Goal: Check status: Check status

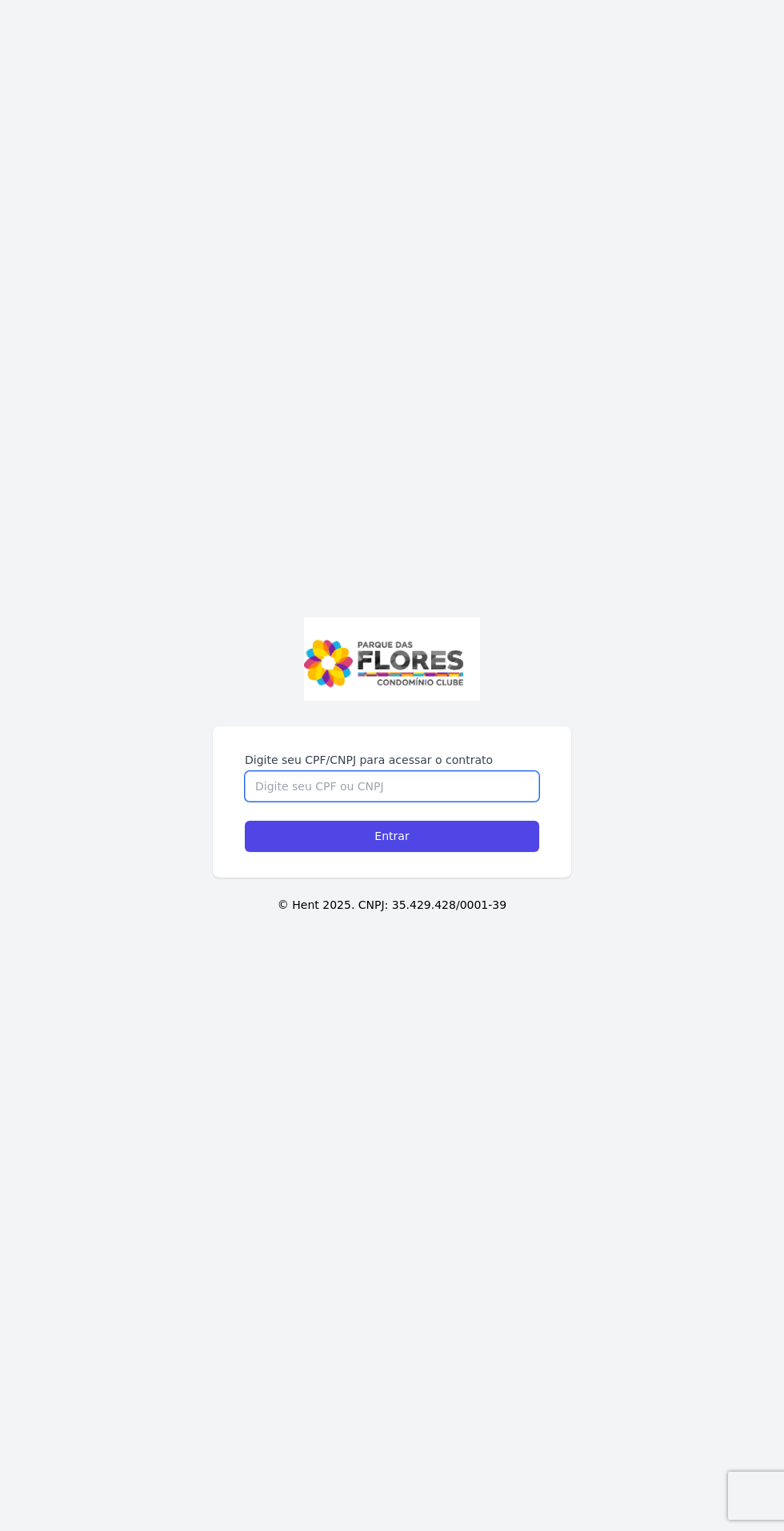
click at [297, 801] on input "Digite seu CPF/CNPJ para acessar o contrato" at bounding box center [392, 786] width 295 height 31
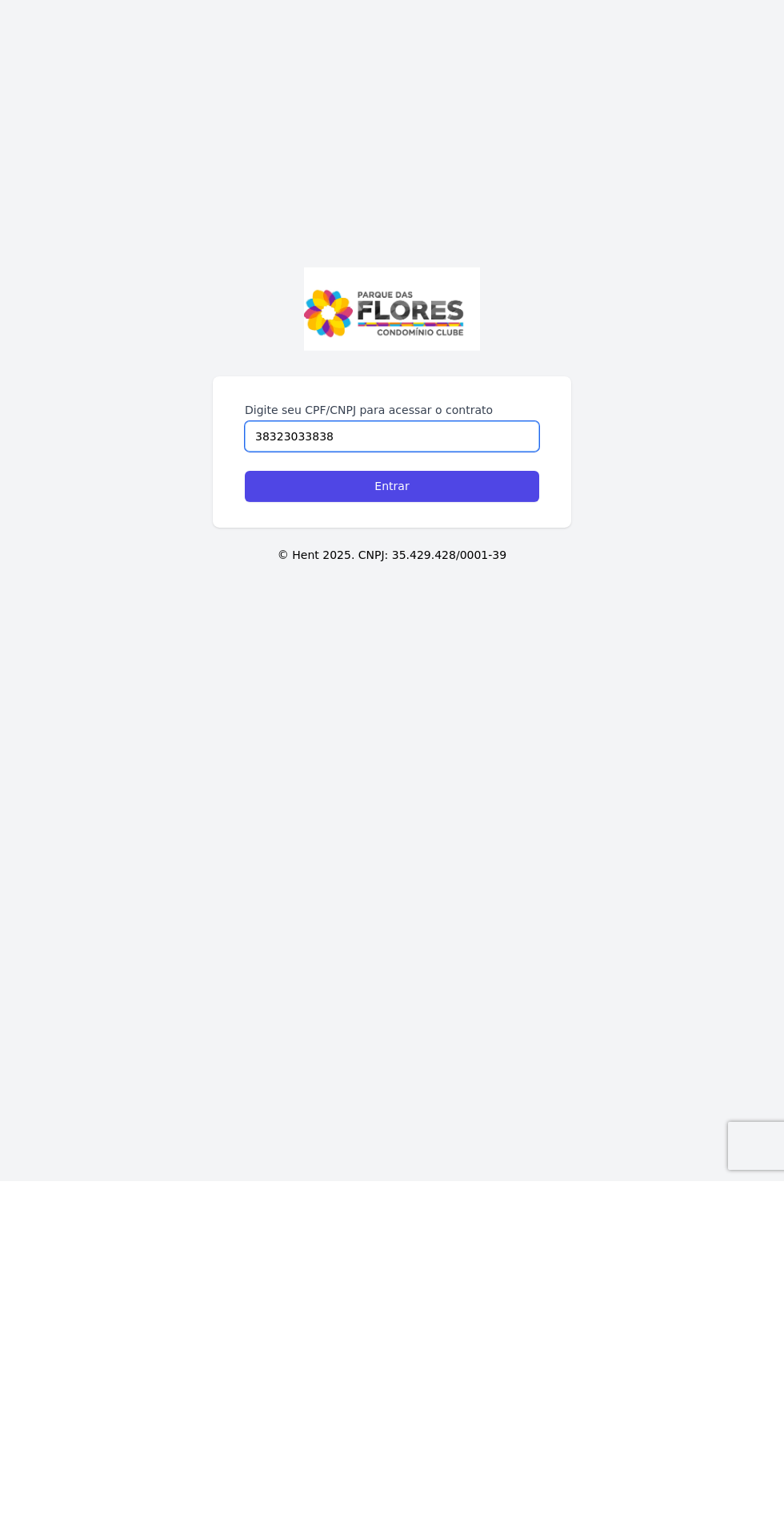
type input "38323033838"
click at [434, 852] on input "Entrar" at bounding box center [392, 835] width 295 height 31
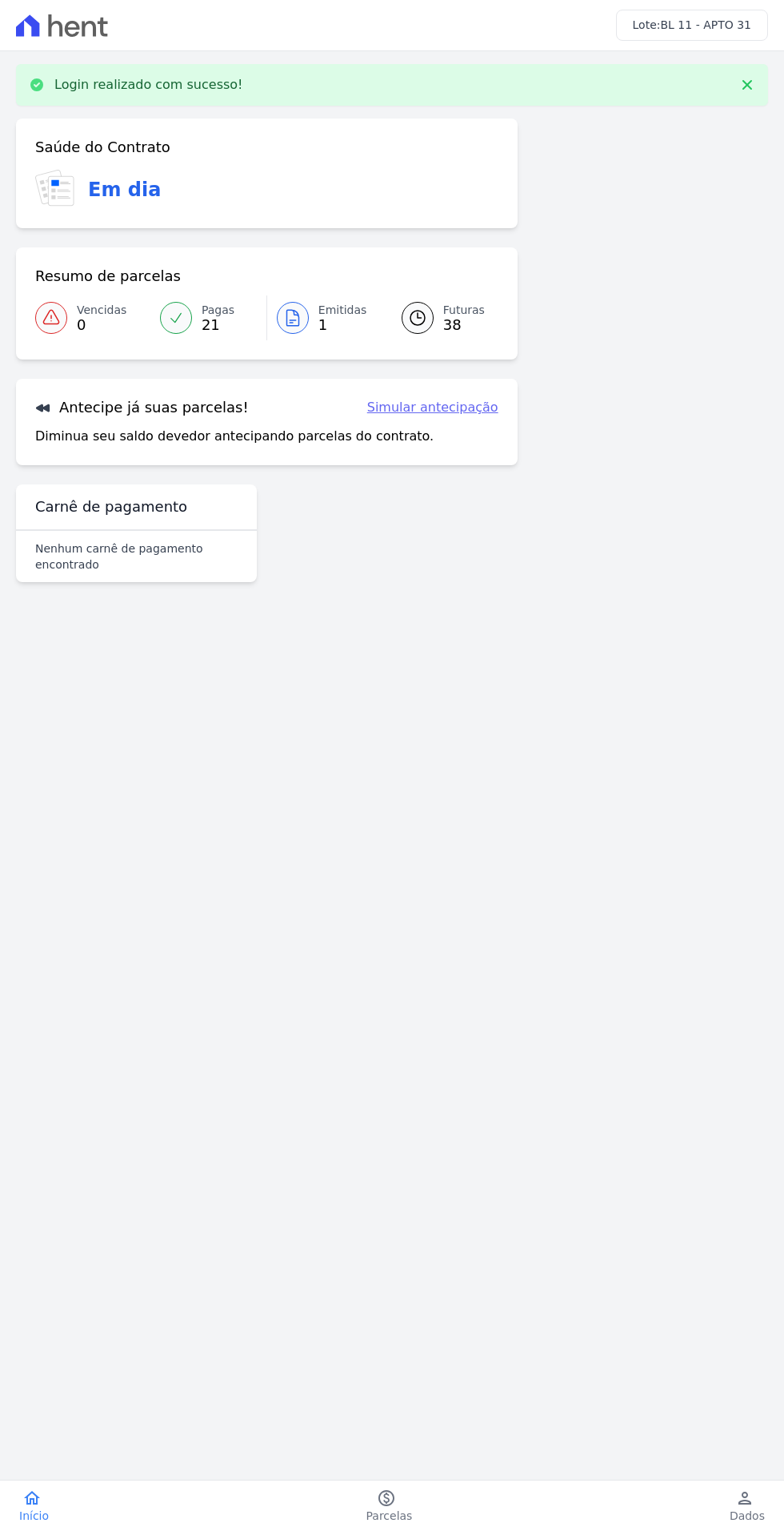
click at [434, 332] on link "Futuras 38" at bounding box center [441, 318] width 116 height 45
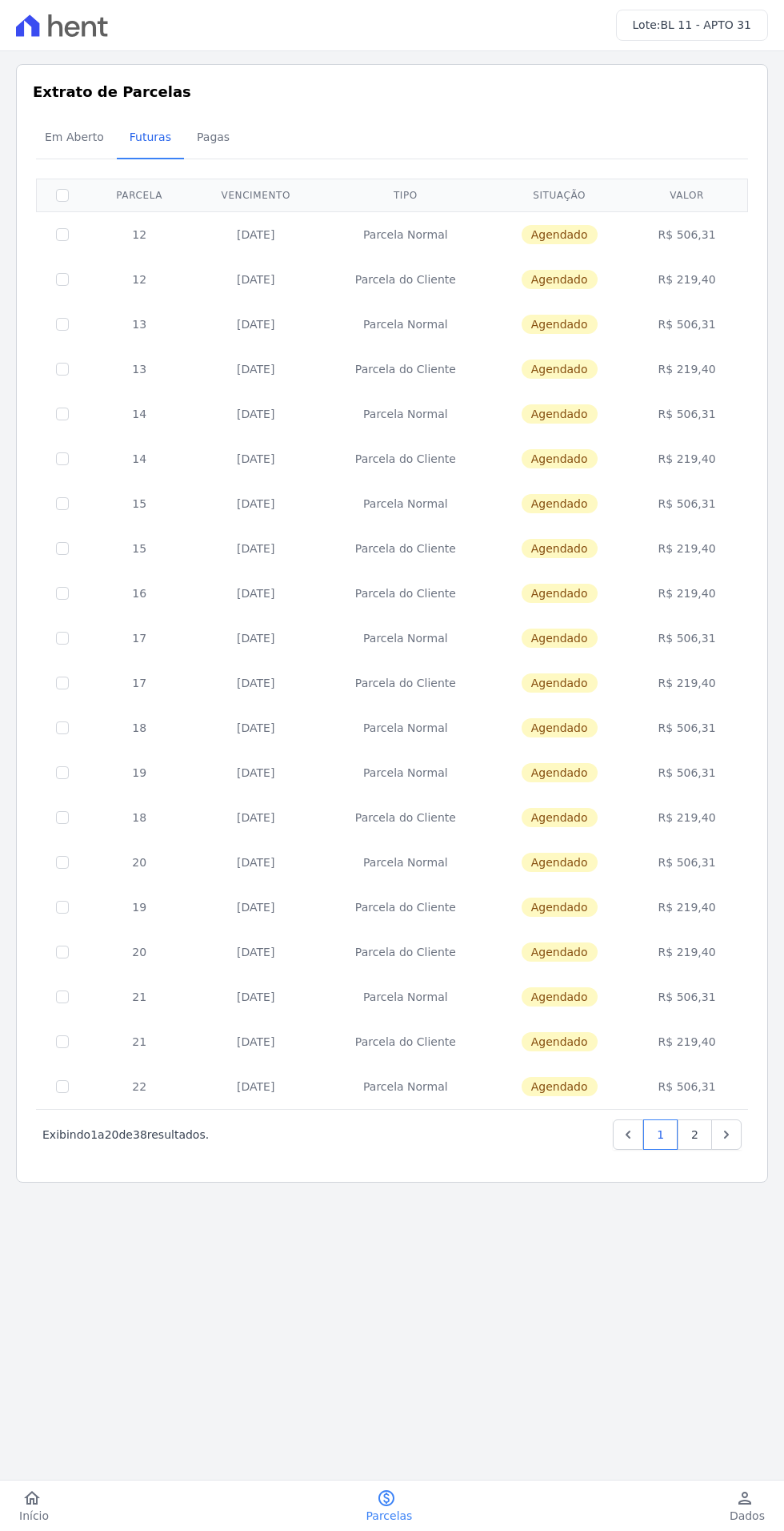
click at [188, 237] on td "12" at bounding box center [139, 234] width 102 height 46
click at [383, 239] on td "Parcela Normal" at bounding box center [406, 234] width 169 height 46
click at [128, 237] on td "12" at bounding box center [139, 234] width 102 height 46
click at [678, 225] on td "R$ 506,31" at bounding box center [687, 234] width 117 height 46
click at [568, 261] on td "Agendado" at bounding box center [559, 279] width 138 height 45
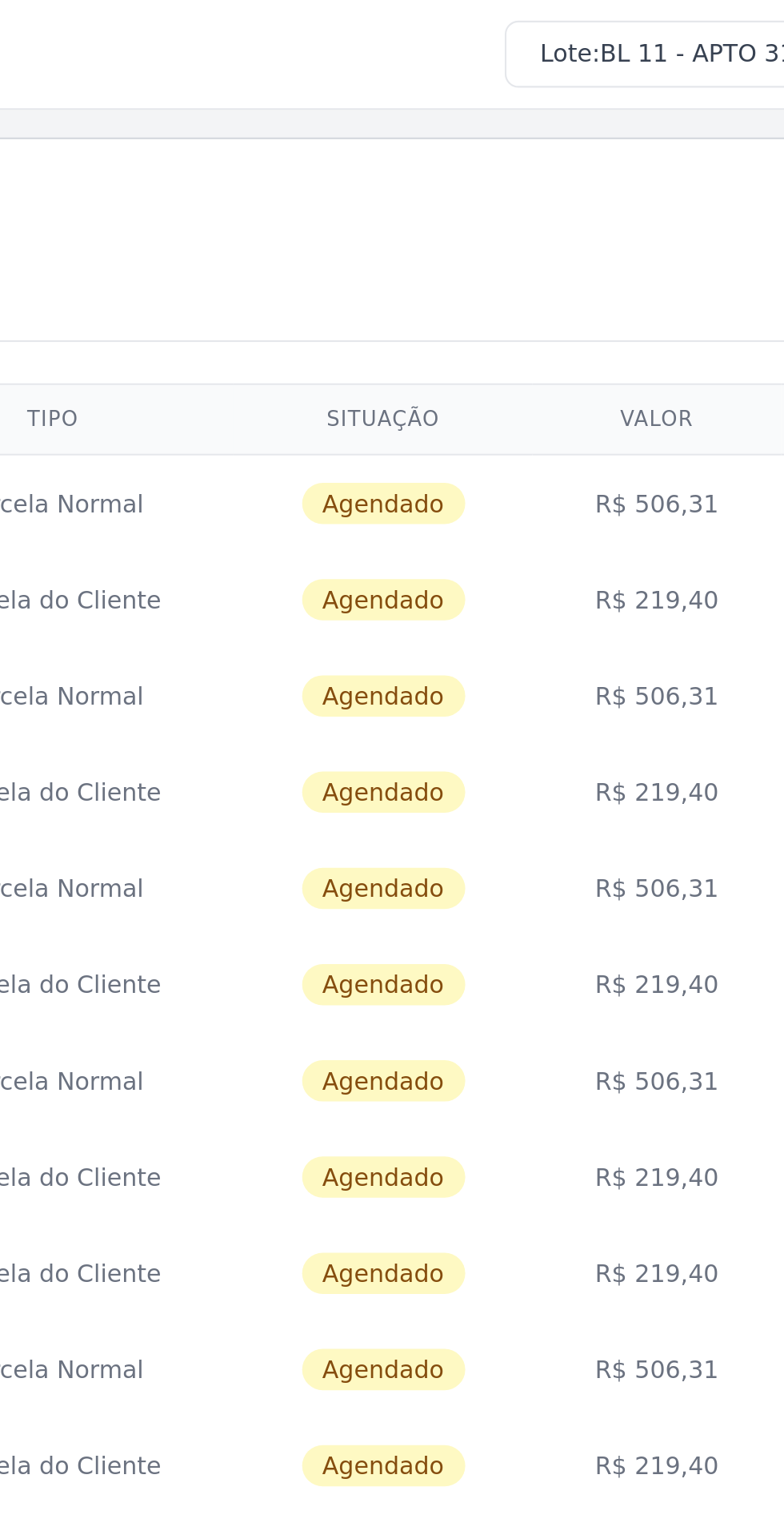
click at [599, 102] on h3 "Extrato de Parcelas" at bounding box center [392, 92] width 719 height 22
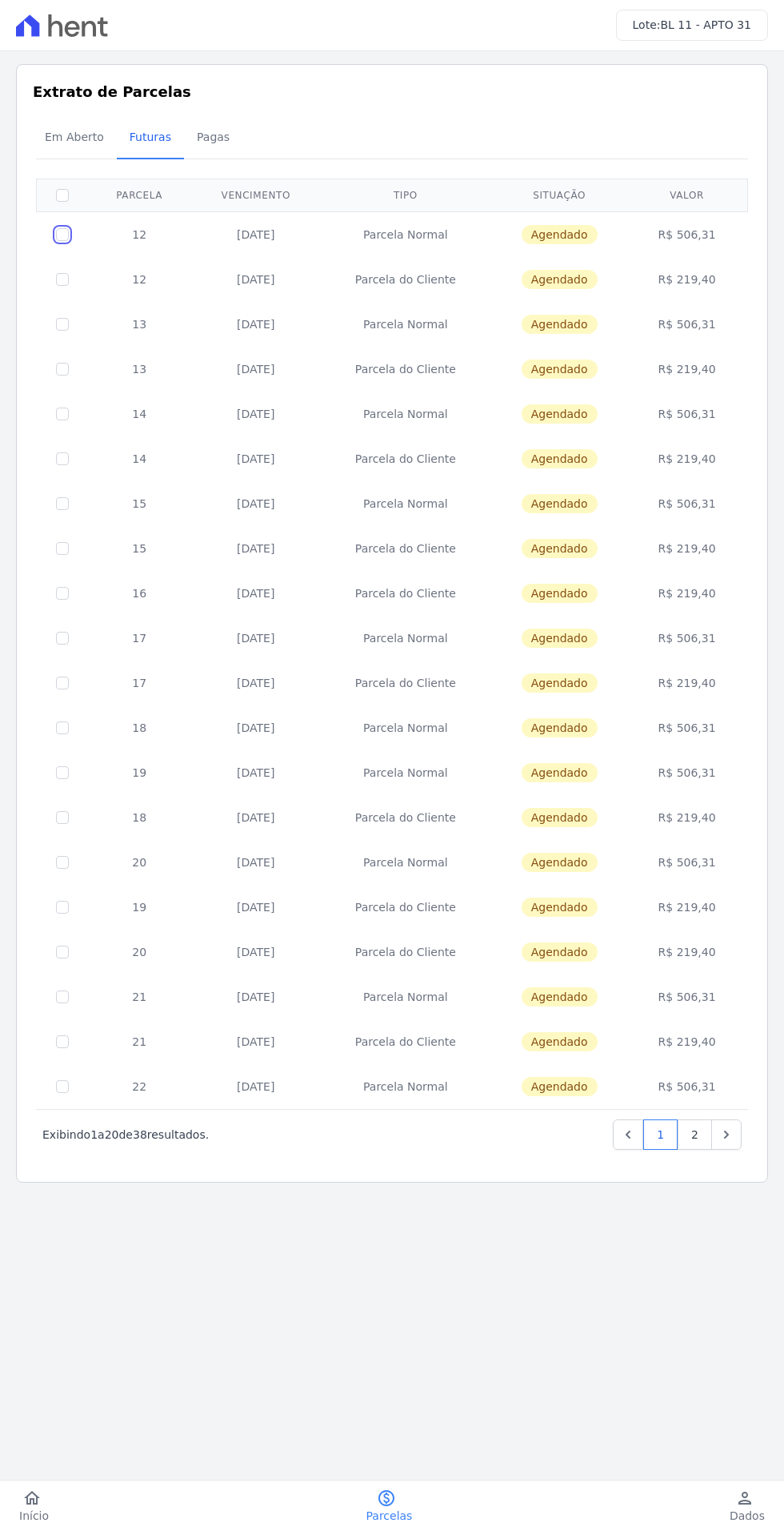
click at [62, 232] on input "checkbox" at bounding box center [62, 234] width 13 height 13
checkbox input "true"
click at [62, 277] on input "checkbox" at bounding box center [62, 279] width 13 height 13
click at [56, 273] on input "checkbox" at bounding box center [62, 279] width 13 height 13
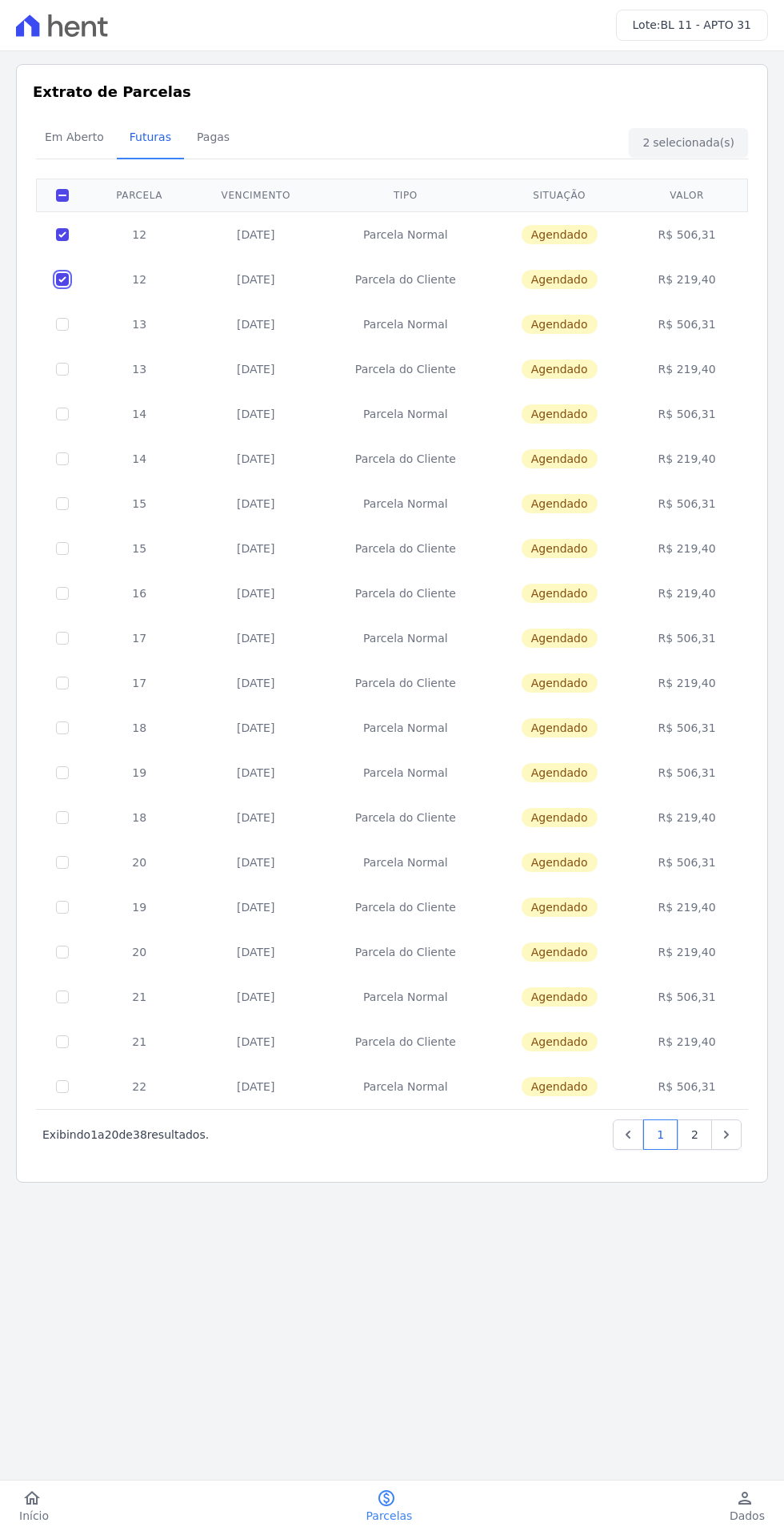
checkbox input "false"
click at [62, 232] on input "checkbox" at bounding box center [62, 234] width 13 height 13
checkbox input "false"
click at [65, 195] on input "checkbox" at bounding box center [62, 195] width 13 height 13
checkbox input "true"
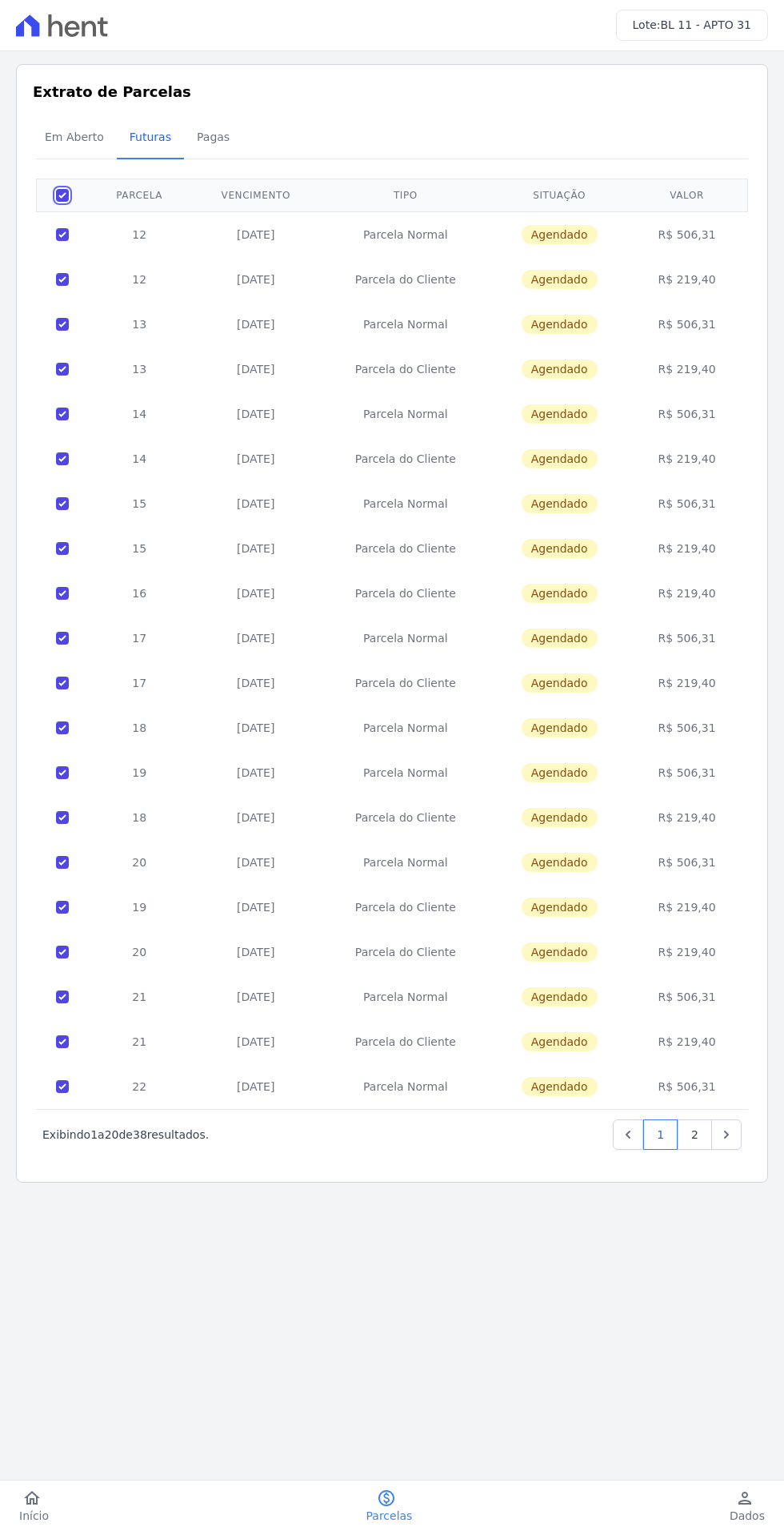
checkbox input "true"
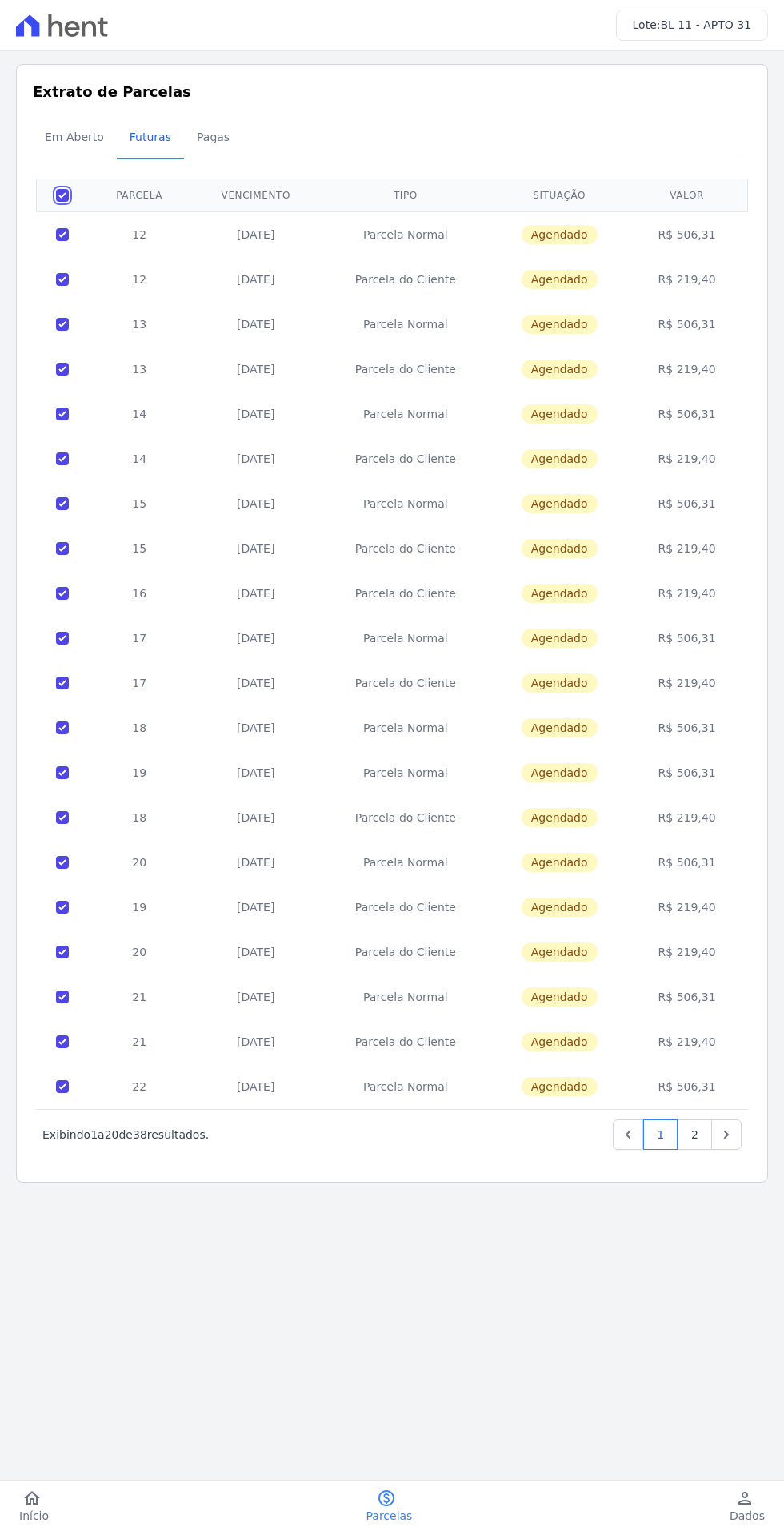
checkbox input "true"
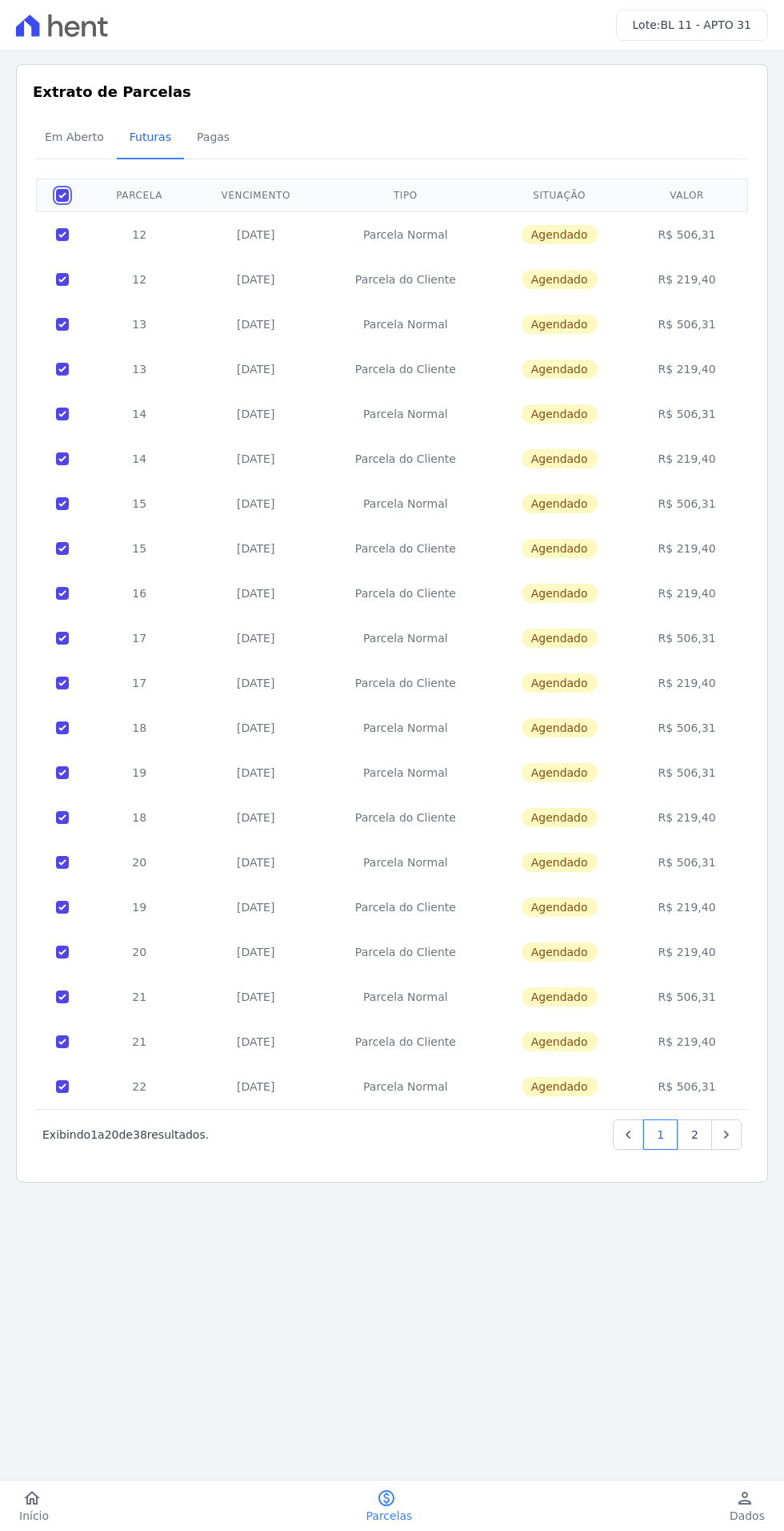
checkbox input "true"
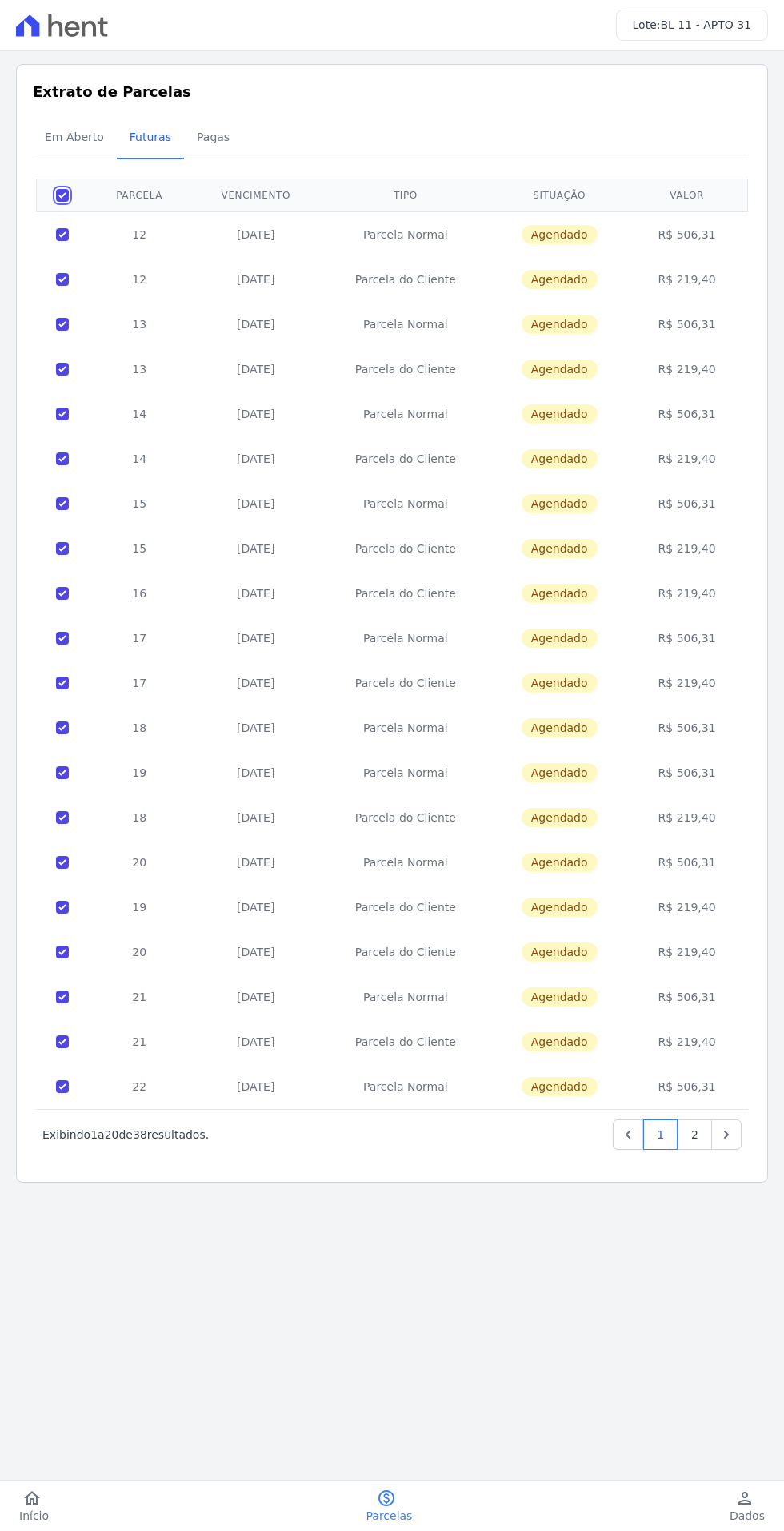
checkbox input "true"
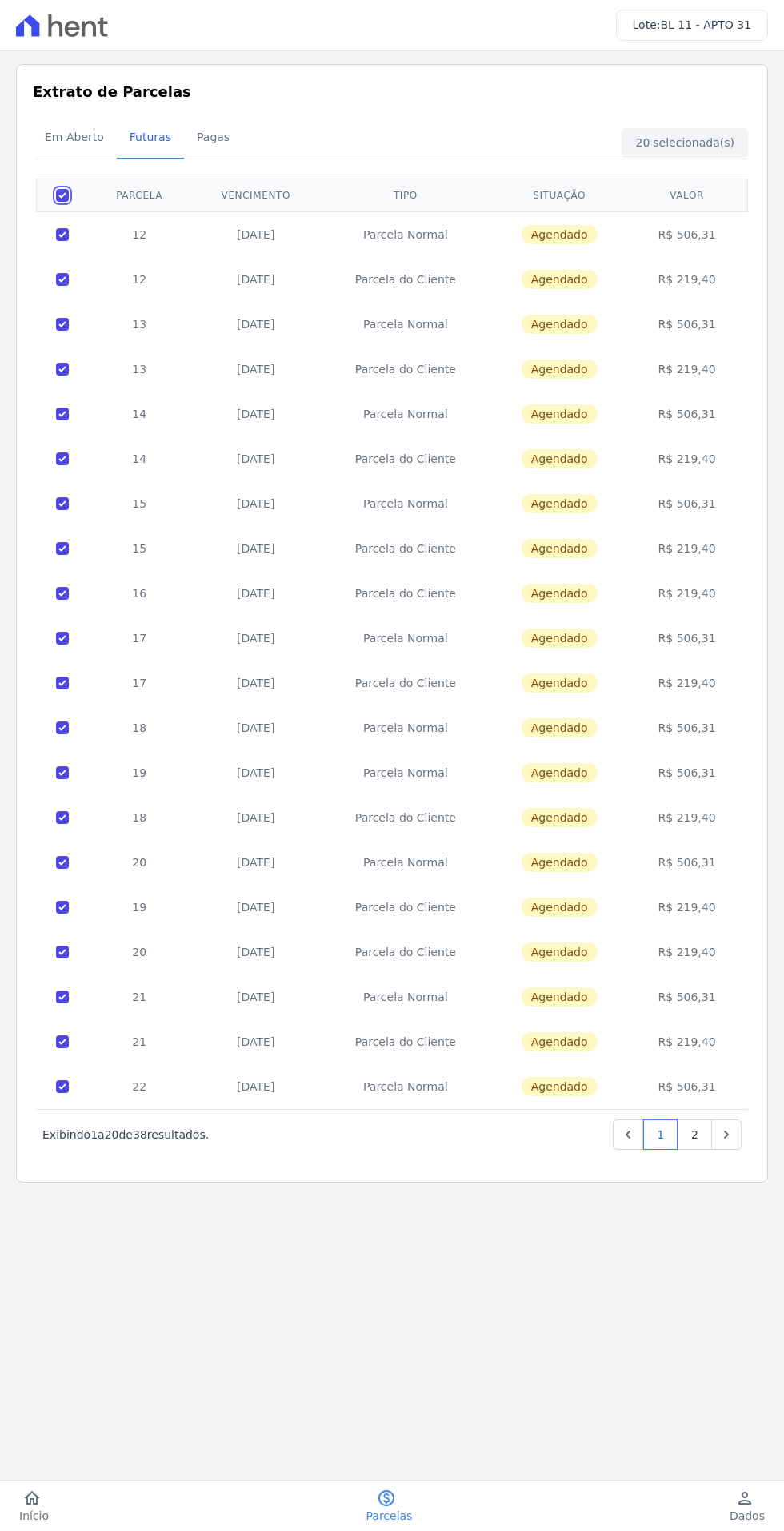
click at [56, 199] on input "checkbox" at bounding box center [62, 195] width 13 height 13
checkbox input "false"
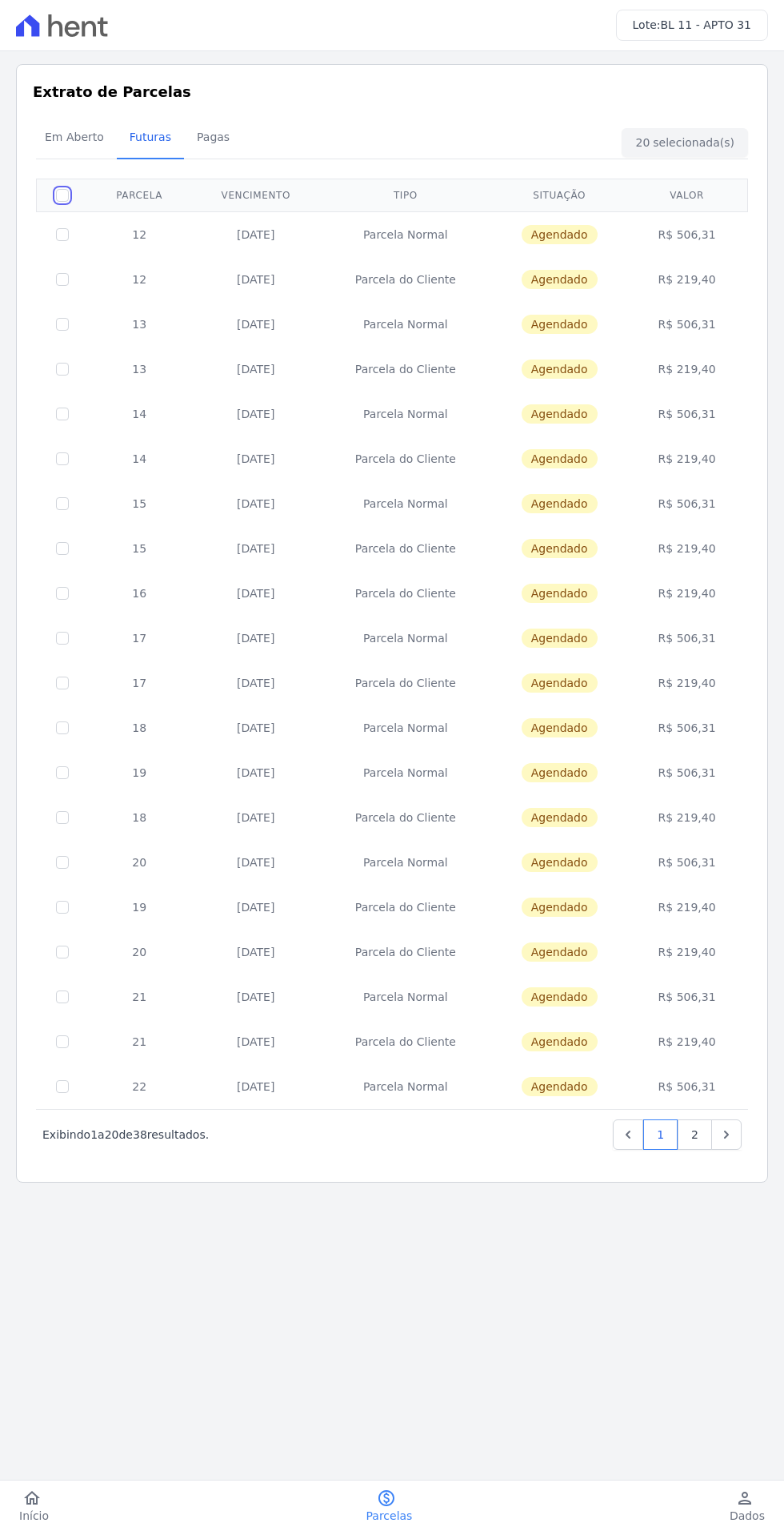
checkbox input "false"
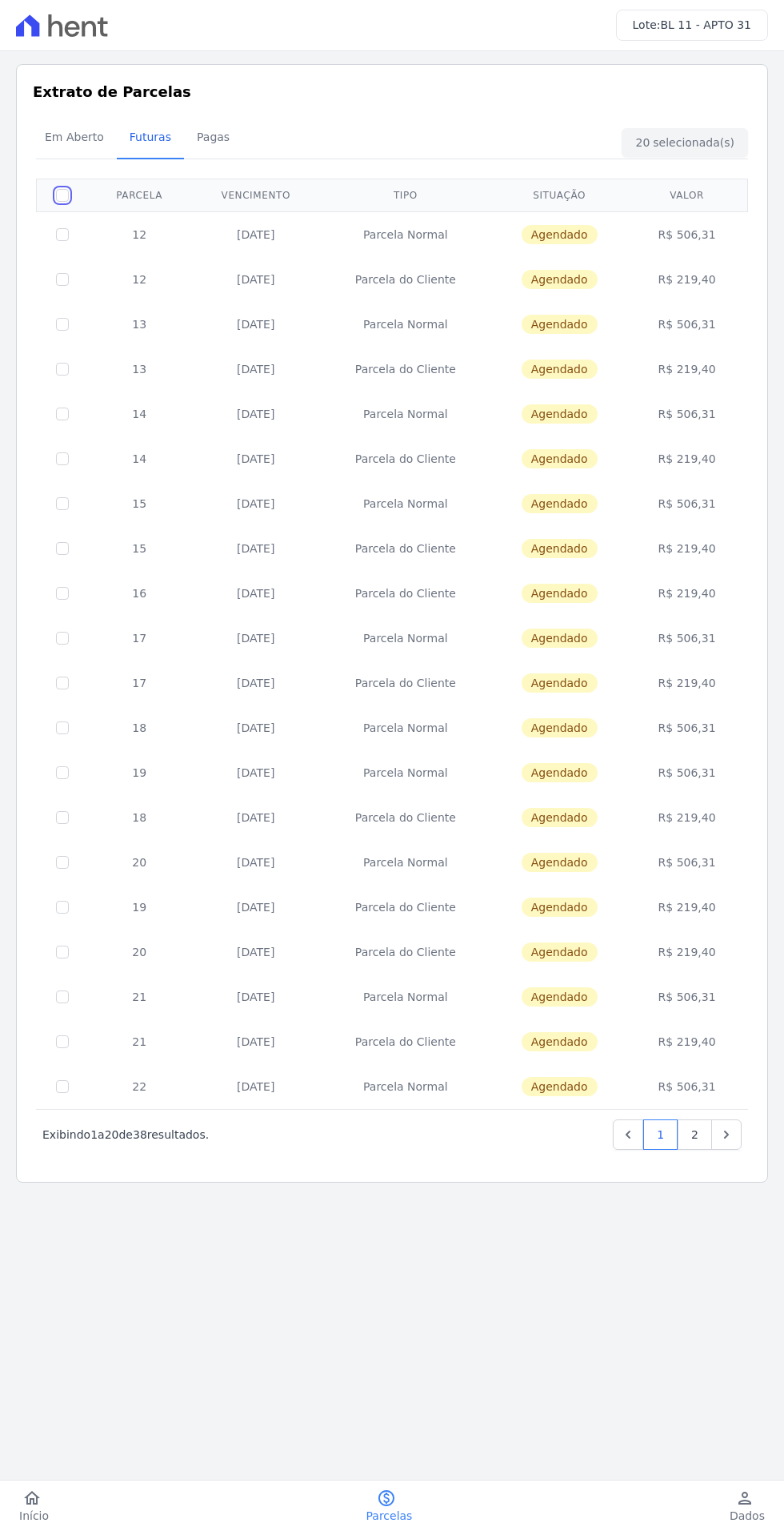
checkbox input "false"
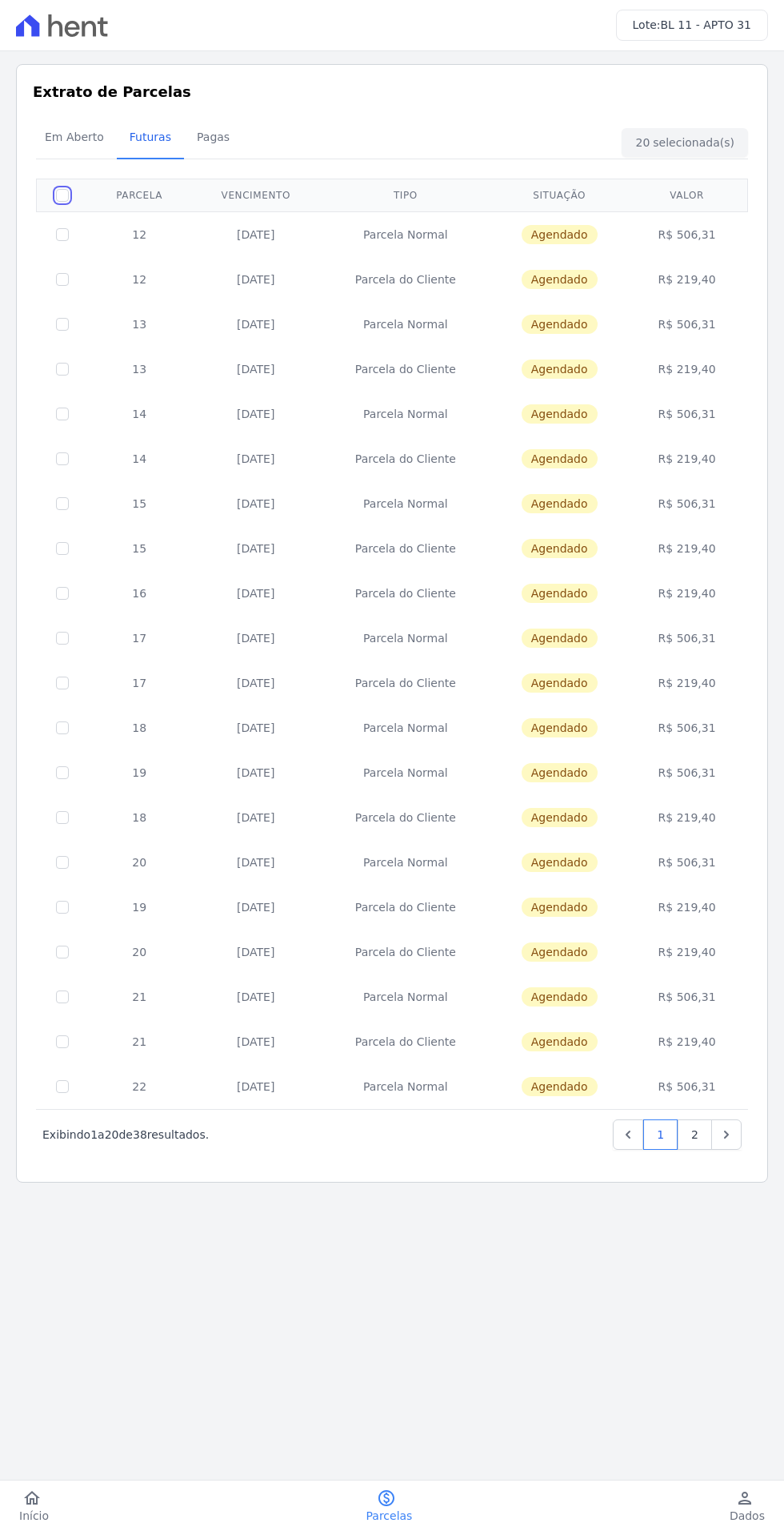
checkbox input "false"
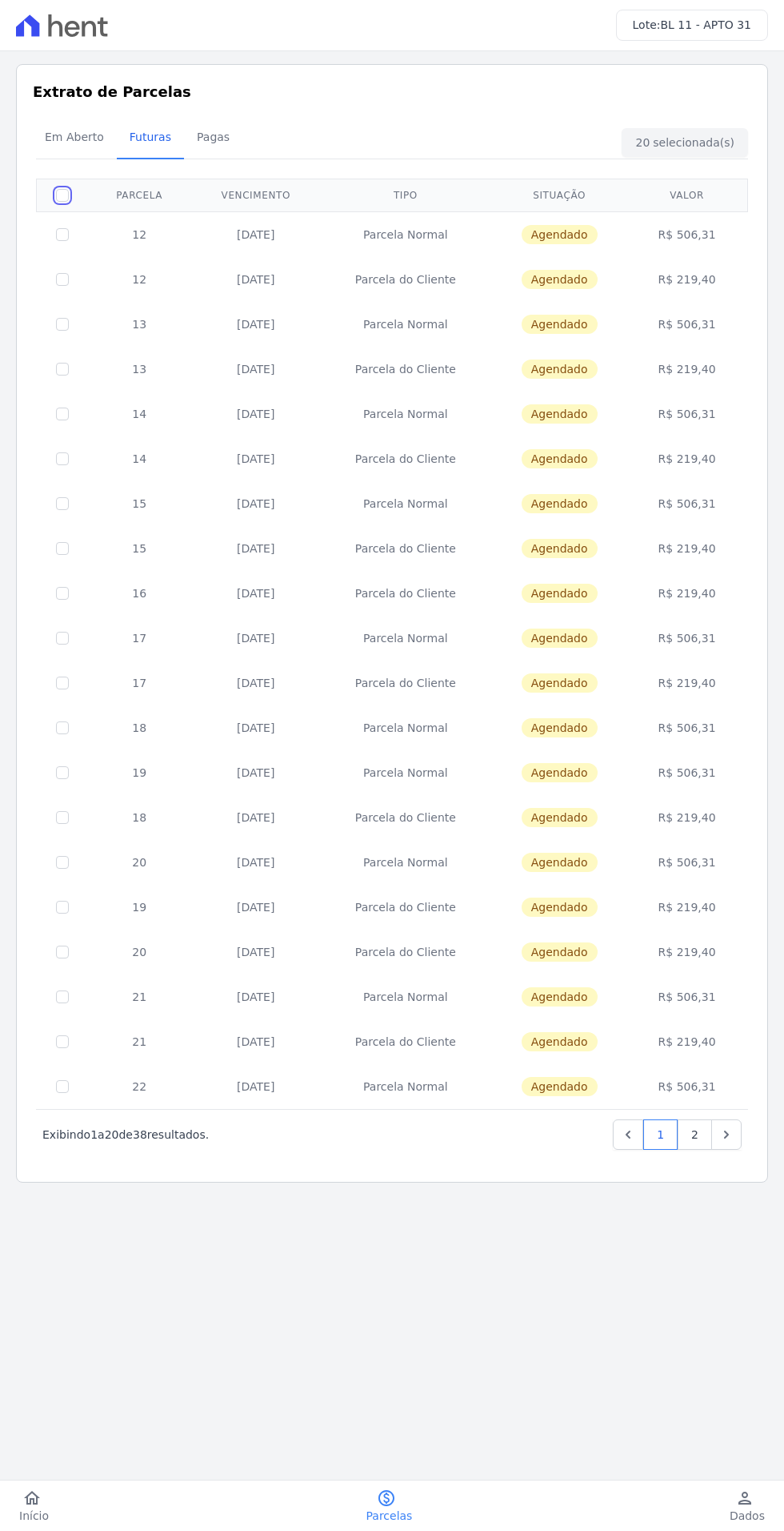
checkbox input "false"
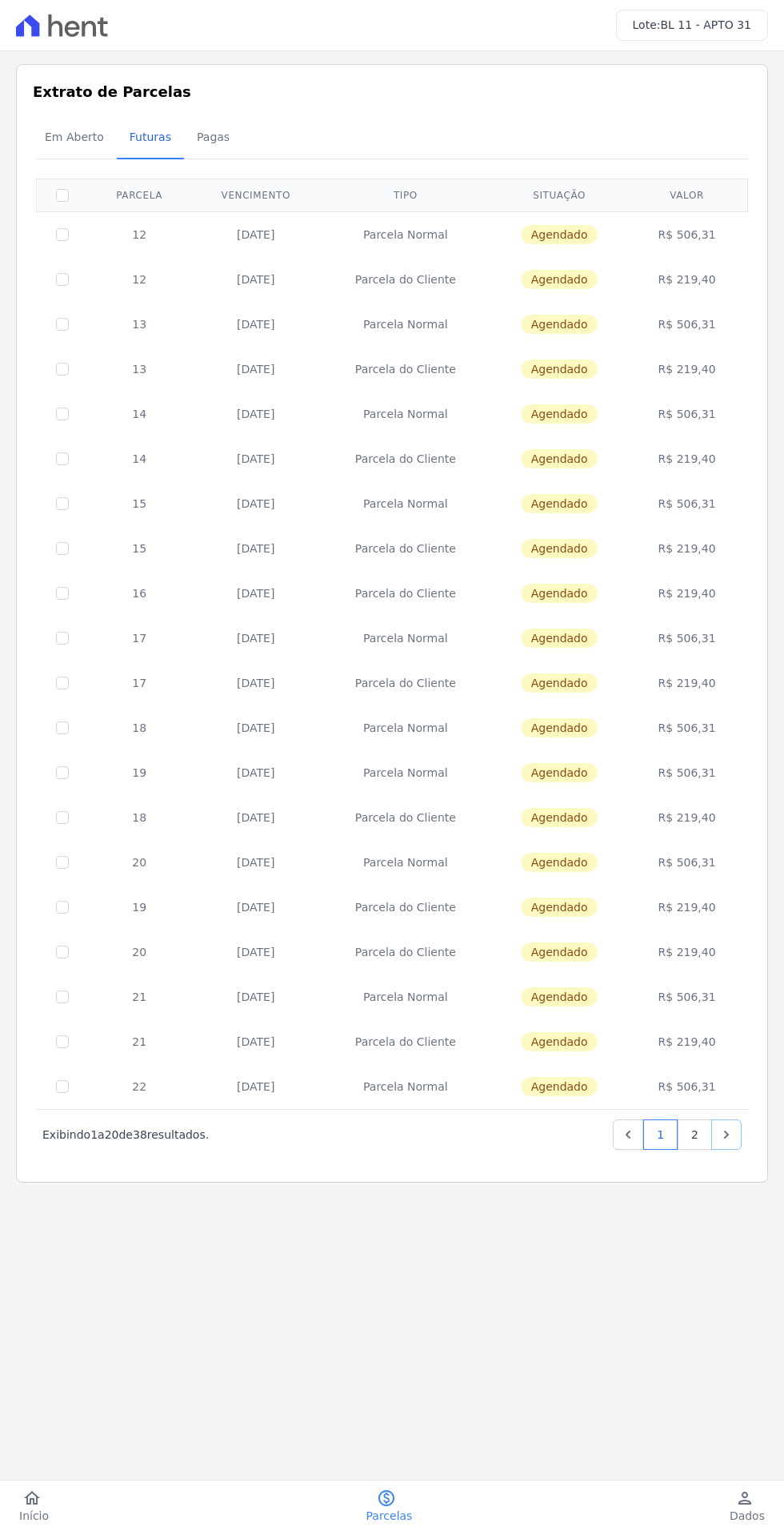
click at [727, 1132] on icon "Next" at bounding box center [727, 1135] width 16 height 16
click at [270, 245] on td "20/09/2025" at bounding box center [255, 234] width 130 height 46
click at [723, 230] on td "R$ 506,31" at bounding box center [687, 234] width 117 height 46
